Goal: Task Accomplishment & Management: Manage account settings

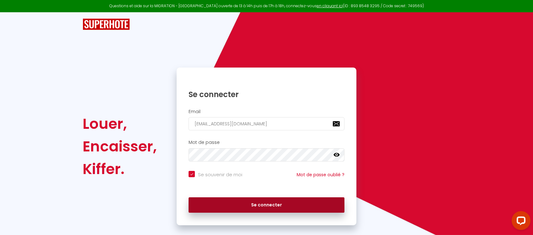
click at [251, 205] on button "Se connecter" at bounding box center [266, 205] width 156 height 16
checkbox input "true"
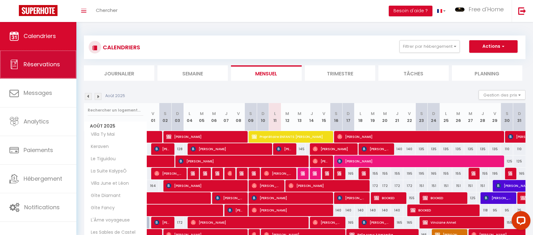
click at [35, 66] on span "Réservations" at bounding box center [42, 64] width 36 height 8
select select "not_cancelled"
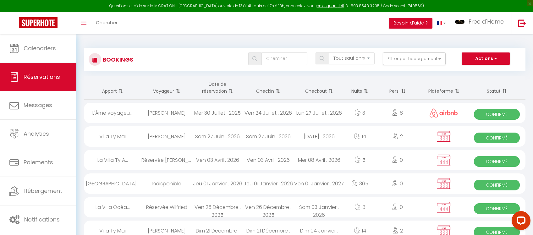
click at [231, 91] on span at bounding box center [230, 91] width 6 height 13
checkbox input "false"
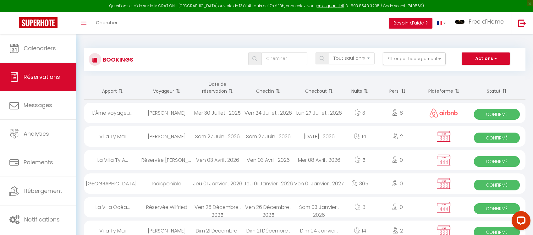
checkbox input "false"
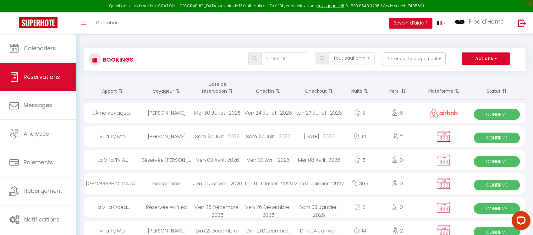
checkbox input "false"
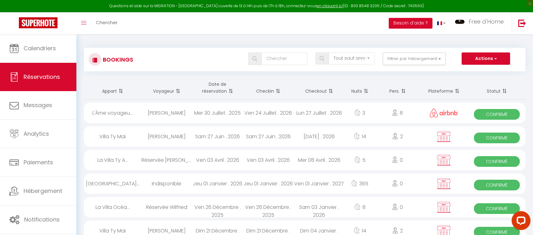
checkbox input "false"
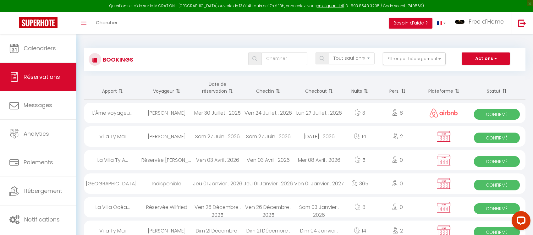
checkbox input "false"
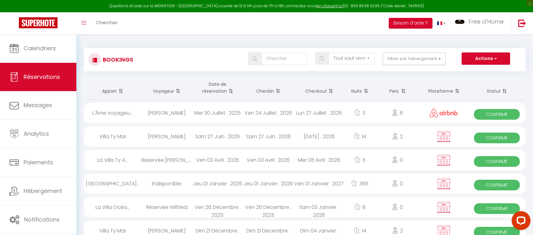
checkbox input "false"
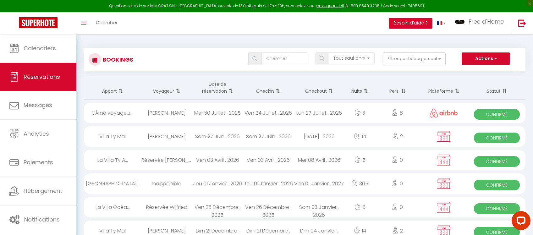
checkbox input "false"
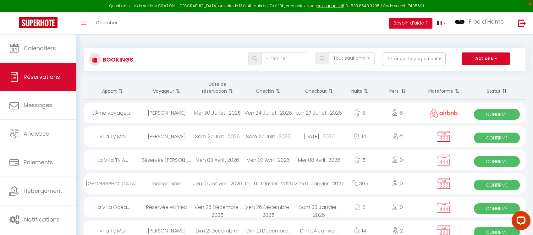
checkbox input "false"
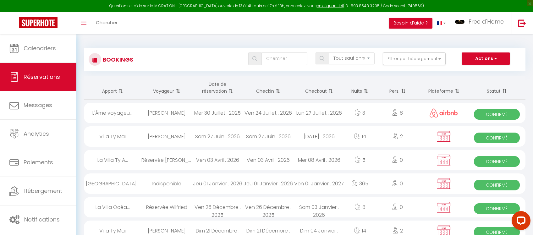
checkbox input "false"
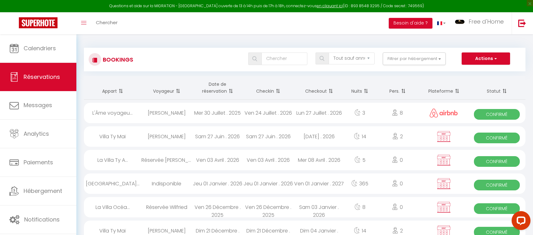
checkbox input "false"
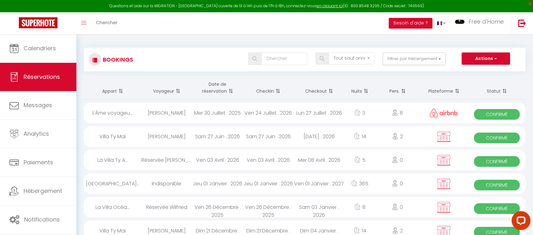
checkbox input "false"
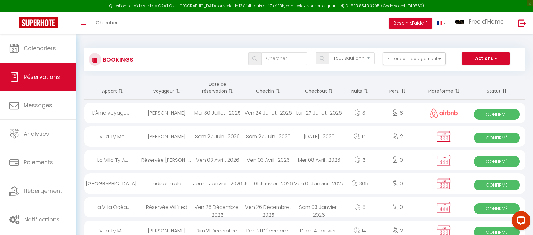
checkbox input "false"
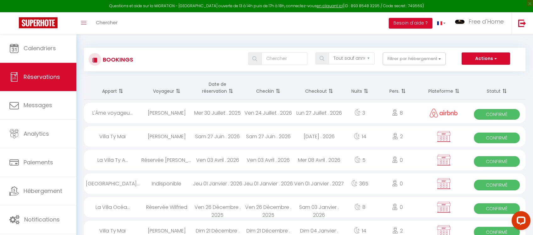
checkbox input "false"
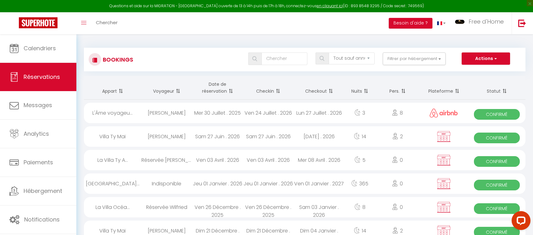
checkbox input "false"
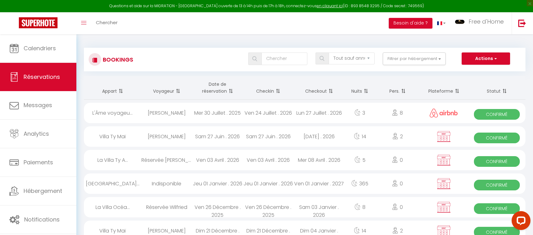
checkbox input "false"
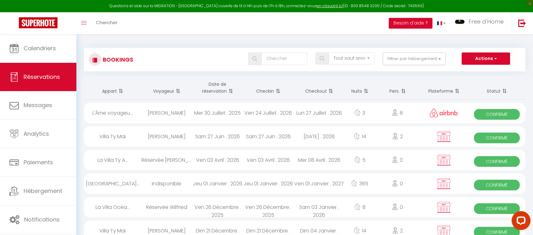
checkbox input "false"
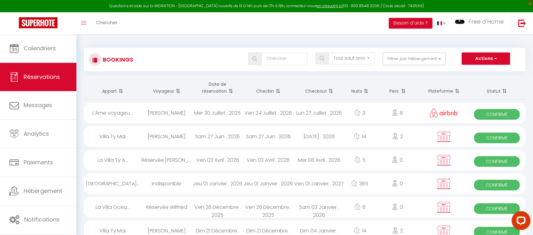
checkbox input "false"
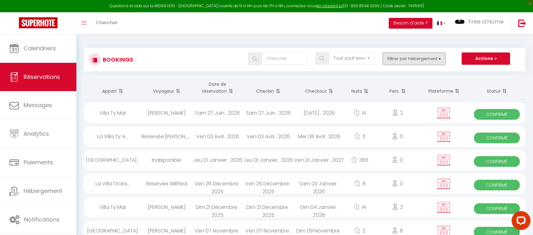
click at [441, 59] on button "Filtrer par hébergement" at bounding box center [413, 58] width 63 height 13
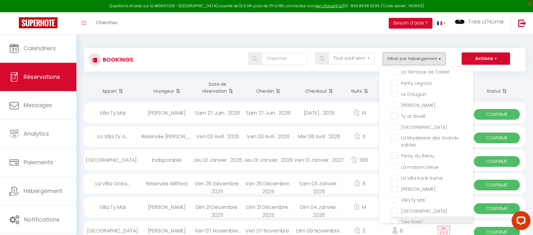
scroll to position [115, 0]
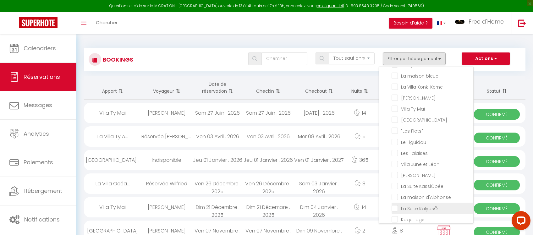
click at [393, 205] on input "La Suite KalypsÔ" at bounding box center [432, 207] width 82 height 6
checkbox input "true"
checkbox input "false"
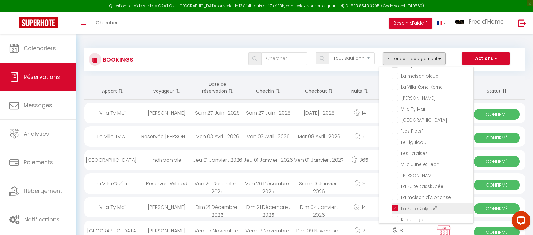
checkbox input "false"
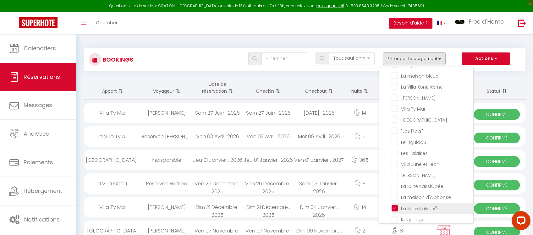
checkbox input "false"
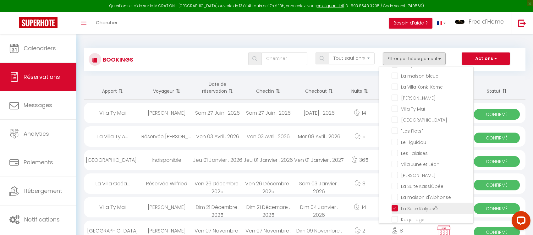
checkbox input "false"
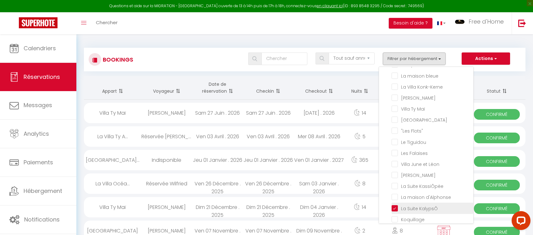
checkbox input "false"
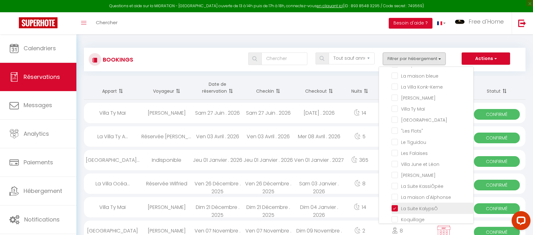
checkbox input "false"
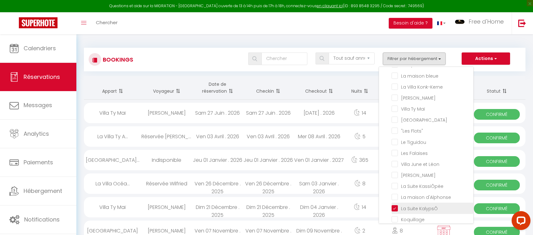
checkbox input "false"
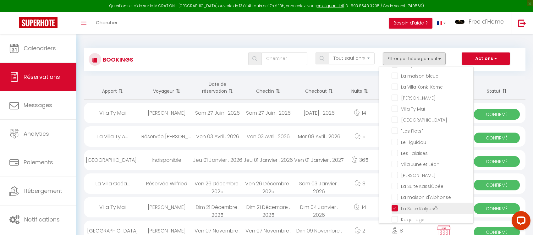
checkbox input "false"
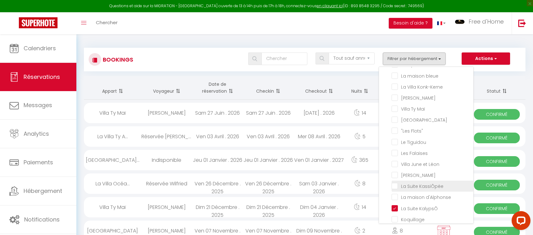
click at [396, 184] on input "La Suite KassiÔpée" at bounding box center [432, 185] width 82 height 6
checkbox input "true"
checkbox input "false"
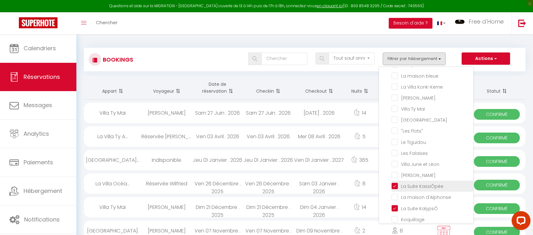
checkbox input "false"
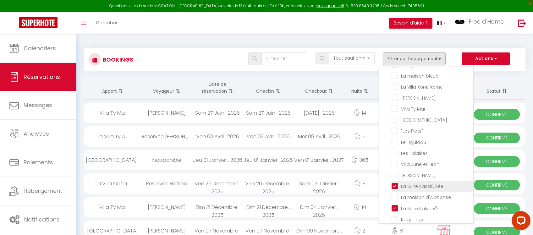
checkbox input "false"
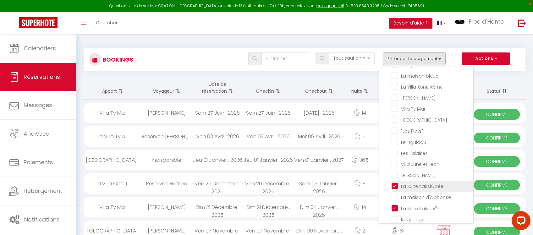
checkbox input "false"
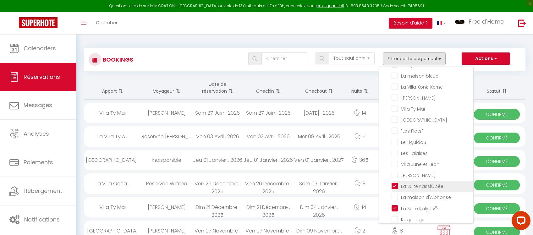
checkbox input "false"
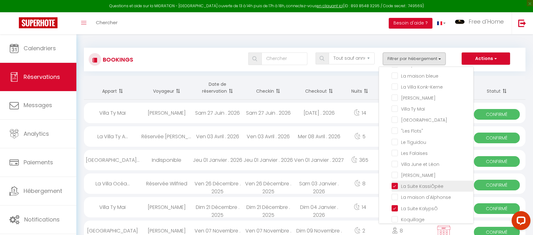
checkbox input "false"
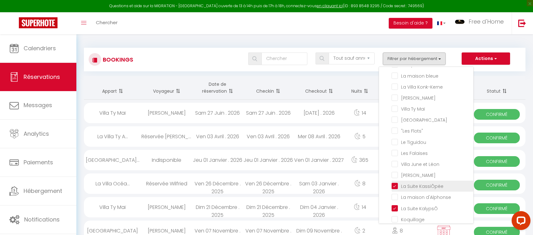
checkbox input "false"
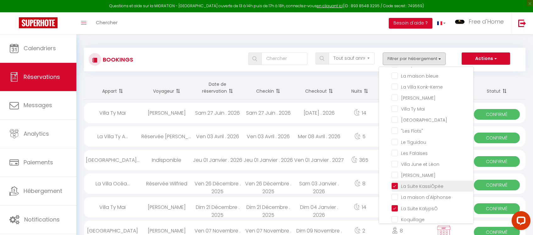
checkbox input "false"
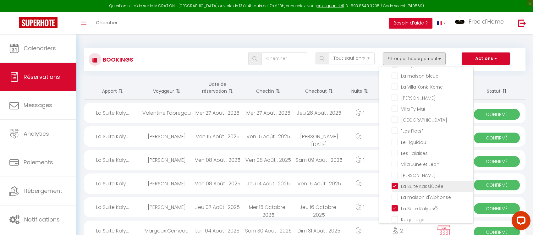
checkbox input "false"
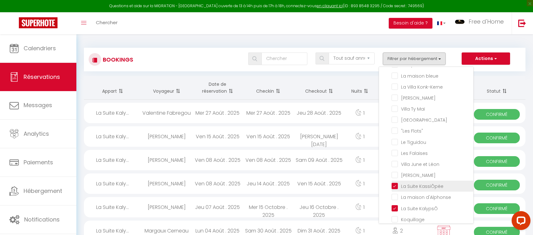
checkbox input "false"
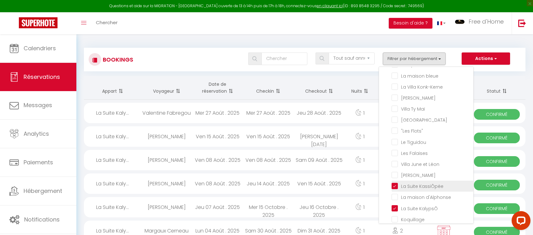
checkbox input "false"
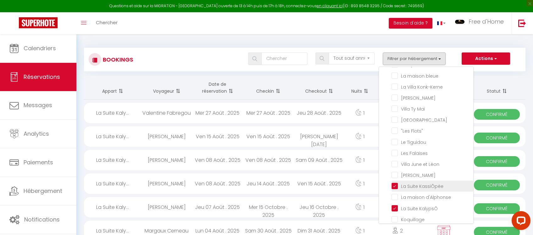
checkbox input "false"
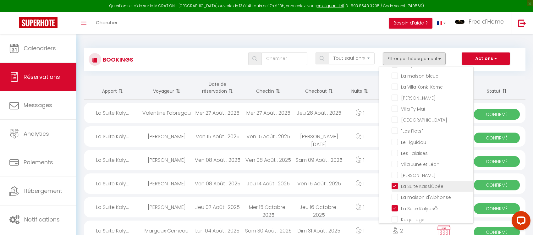
checkbox input "false"
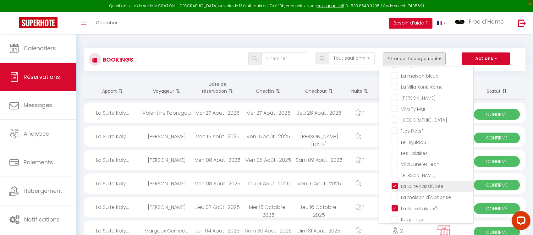
checkbox input "false"
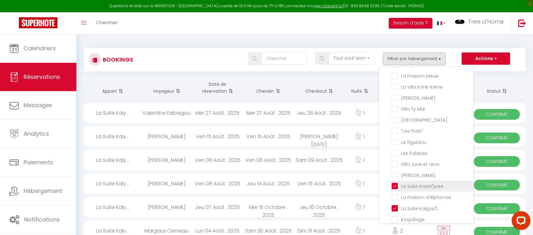
checkbox input "false"
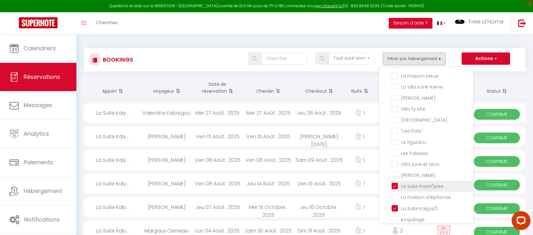
checkbox input "false"
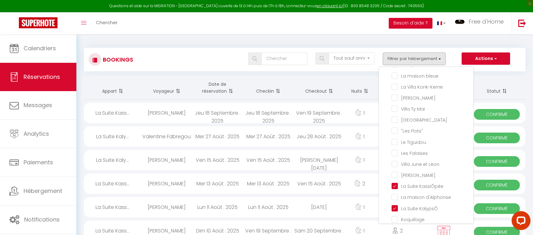
checkbox input "false"
click at [214, 57] on div "Tous les statuts Annulé Confirmé Non Confirmé Tout sauf annulé No Show Request …" at bounding box center [322, 58] width 403 height 13
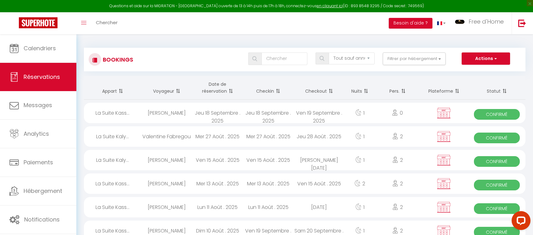
click at [230, 90] on span at bounding box center [230, 91] width 6 height 13
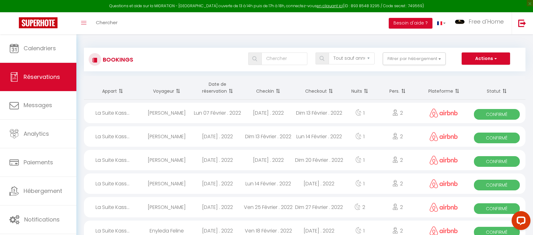
click at [230, 90] on span at bounding box center [230, 91] width 6 height 13
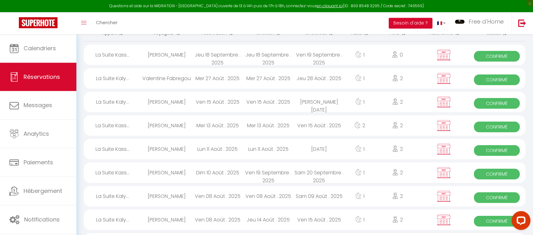
scroll to position [33, 0]
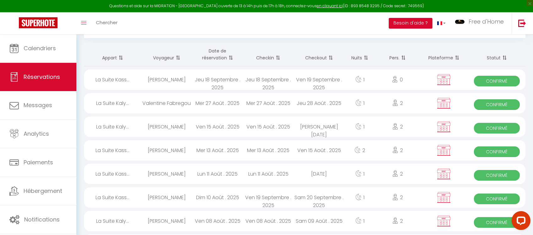
click at [253, 79] on div "Jeu 18 Septembre . 2025" at bounding box center [268, 79] width 51 height 20
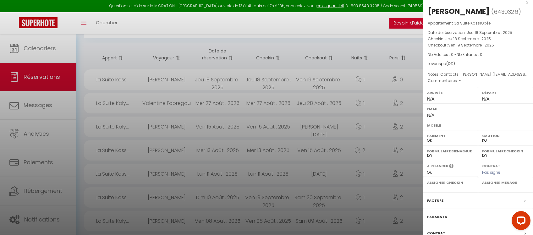
scroll to position [0, 0]
